Goal: Information Seeking & Learning: Learn about a topic

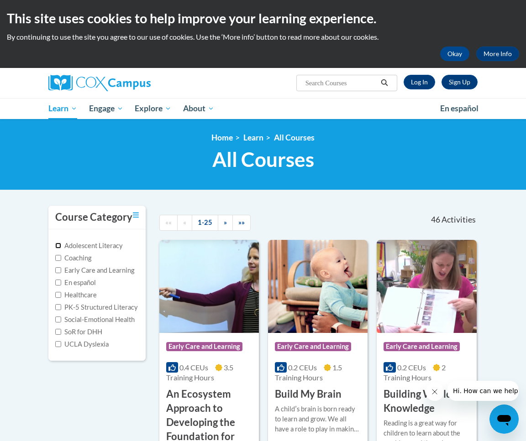
click at [57, 248] on input "Adolescent Literacy" at bounding box center [58, 246] width 6 height 6
checkbox input "true"
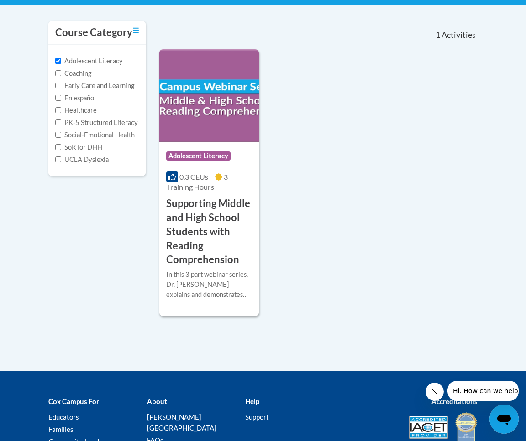
scroll to position [185, 0]
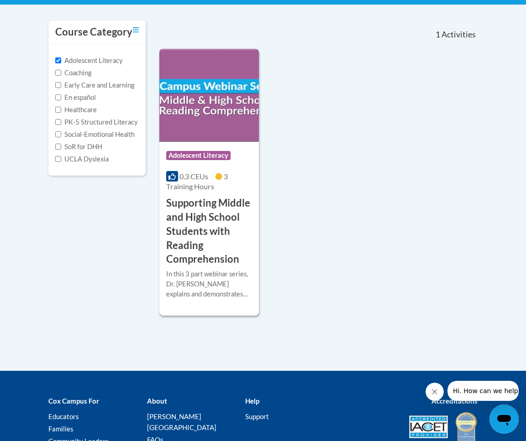
click at [207, 224] on h3 "Supporting Middle and High School Students with Reading Comprehension" at bounding box center [209, 231] width 86 height 70
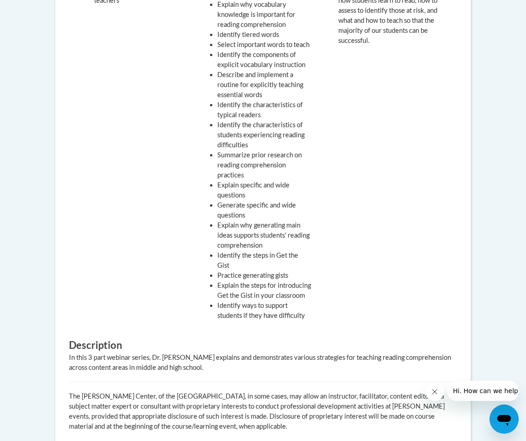
scroll to position [466, 0]
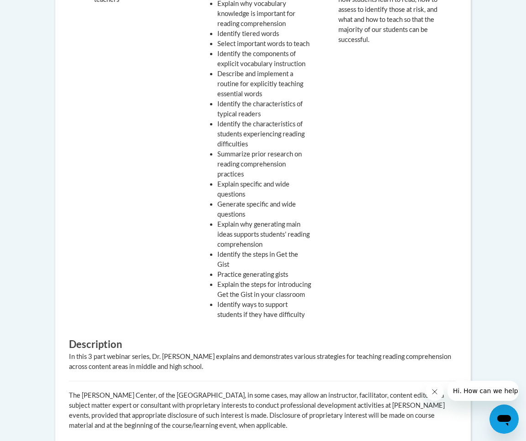
drag, startPoint x: 347, startPoint y: 327, endPoint x: 349, endPoint y: 323, distance: 5.3
click at [349, 323] on div "Why It Matters We know from decades of research how students learn to read, how…" at bounding box center [393, 147] width 125 height 354
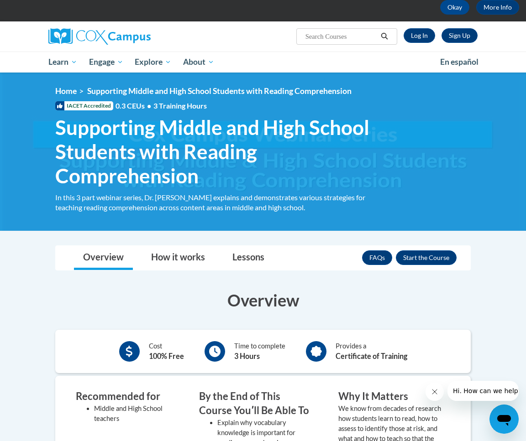
scroll to position [46, 0]
